Goal: Information Seeking & Learning: Learn about a topic

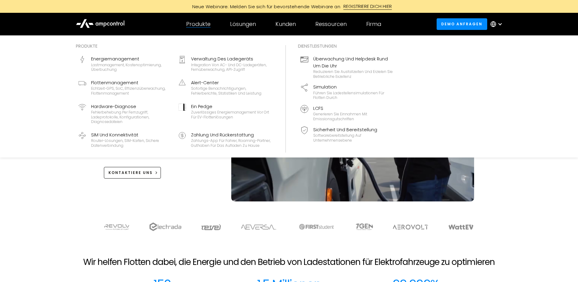
click at [195, 26] on div "Produkte" at bounding box center [198, 24] width 24 height 7
click at [366, 73] on div "Reduzieren Sie Ausfallzeiten und erzielen Sie betriebliche Exzellenz" at bounding box center [353, 73] width 80 height 9
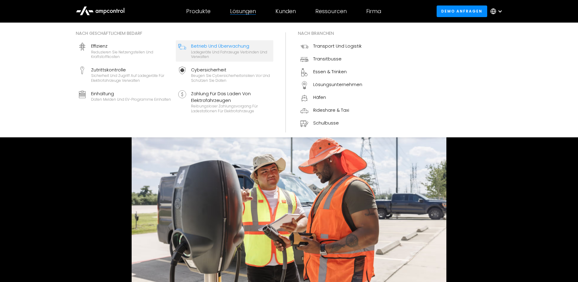
click at [215, 57] on div "Ladegeräte und Fahrzeuge verbinden und verwalten" at bounding box center [231, 54] width 80 height 9
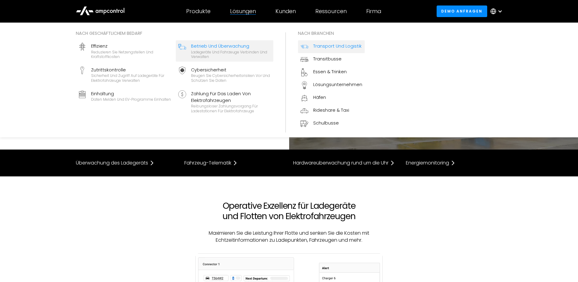
click at [348, 47] on div "Transport und Logistik" at bounding box center [337, 46] width 48 height 7
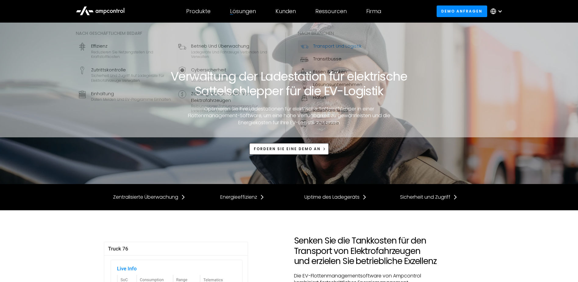
click at [255, 17] on div "Lösungen Nach geschäftlichem Bedarf Effizienz Reduzieren Sie Netzengstellen und…" at bounding box center [242, 11] width 45 height 21
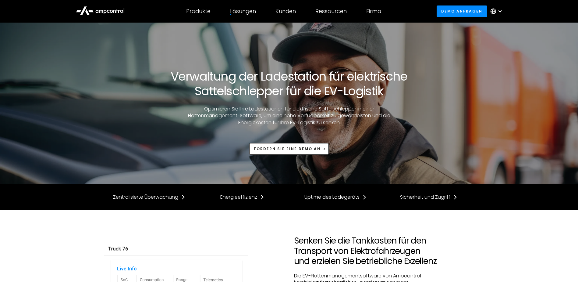
click at [141, 135] on div "Verwaltung der Ladestation für elektrische Sattelschlepper für die EV-Logistik …" at bounding box center [289, 112] width 371 height 86
